Goal: Browse casually

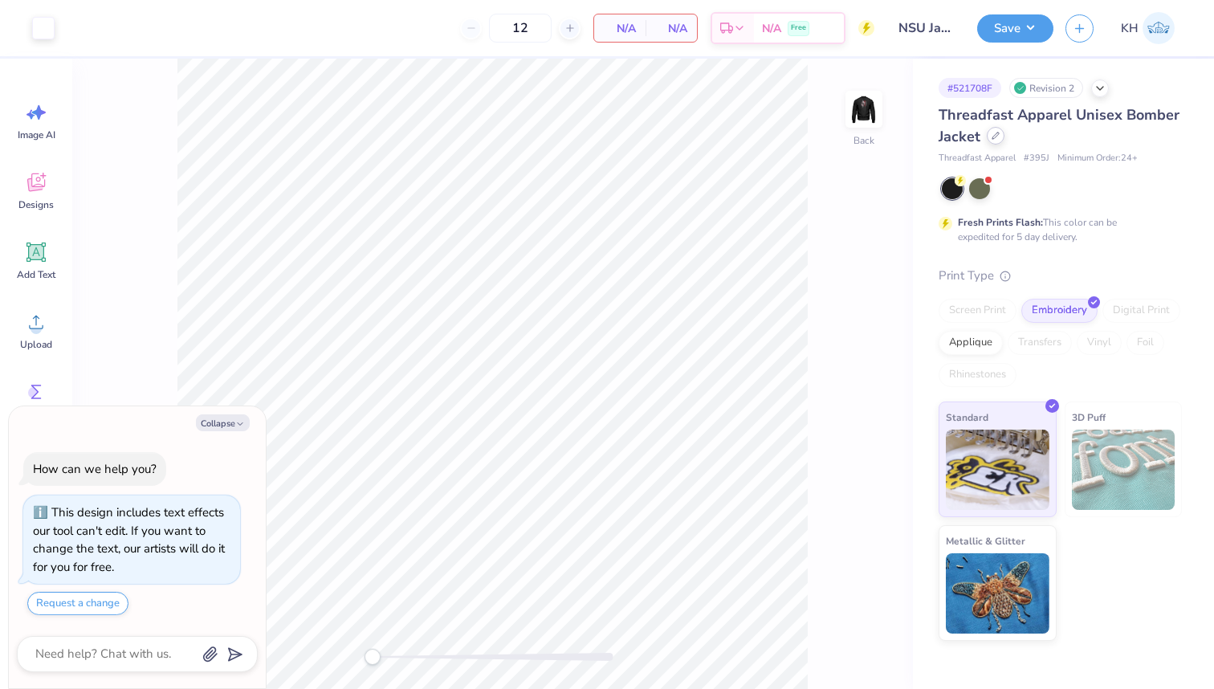
click at [993, 141] on div at bounding box center [996, 136] width 18 height 18
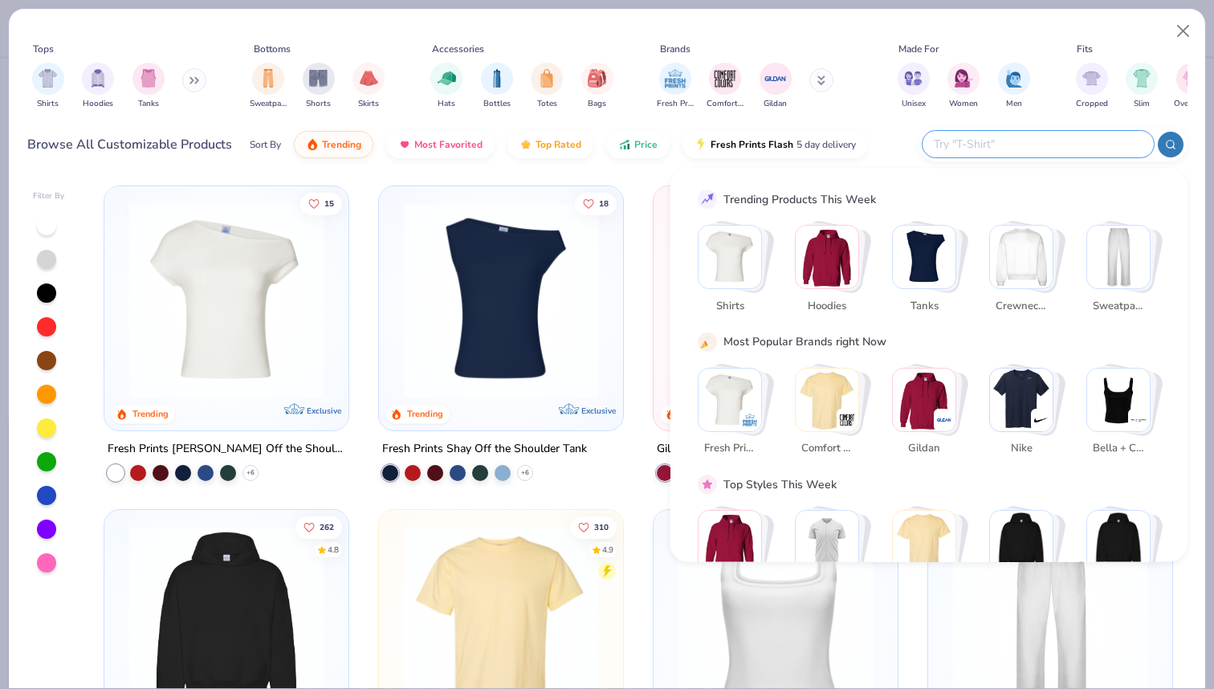
click at [1045, 137] on input "text" at bounding box center [1037, 144] width 210 height 18
click at [1180, 34] on button "Close" at bounding box center [1183, 31] width 31 height 31
type textarea "x"
